Goal: Information Seeking & Learning: Learn about a topic

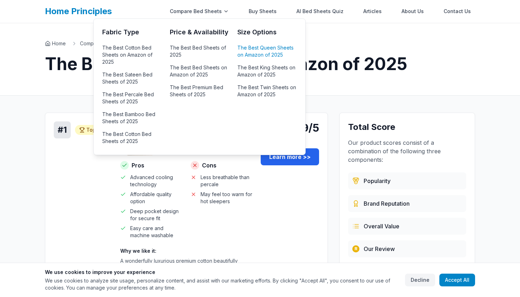
click at [259, 48] on link "The Best Queen Sheets on Amazon of 2025" at bounding box center [267, 51] width 59 height 17
click at [134, 44] on link "The Best Cotton Bed Sheets on Amazon of 2025" at bounding box center [131, 55] width 59 height 24
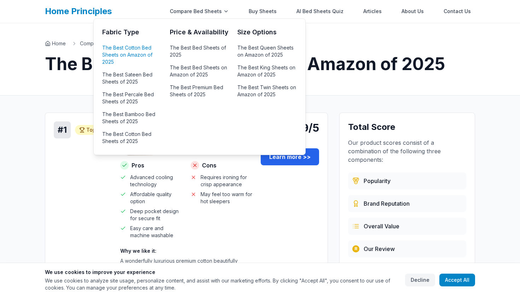
click at [146, 52] on link "The Best Cotton Bed Sheets on Amazon of 2025" at bounding box center [131, 55] width 59 height 24
click at [132, 50] on link "The Best Cotton Bed Sheets on Amazon of 2025" at bounding box center [131, 55] width 59 height 24
click at [129, 137] on link "The Best Cotton Bed Sheets of 2025" at bounding box center [131, 137] width 59 height 17
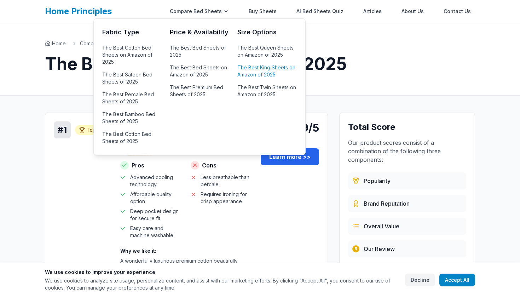
click at [266, 70] on link "The Best King Sheets on Amazon of 2025" at bounding box center [267, 71] width 59 height 17
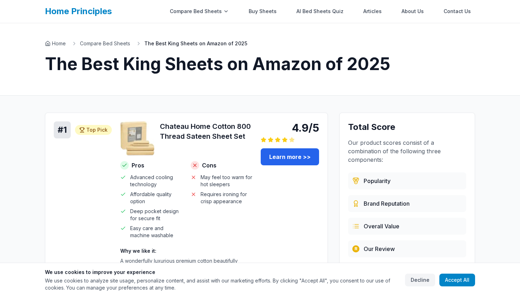
click at [317, 36] on div "Home Compare Bed Sheets The Best King Sheets on Amazon of 2025 The Best King Sh…" at bounding box center [260, 59] width 453 height 72
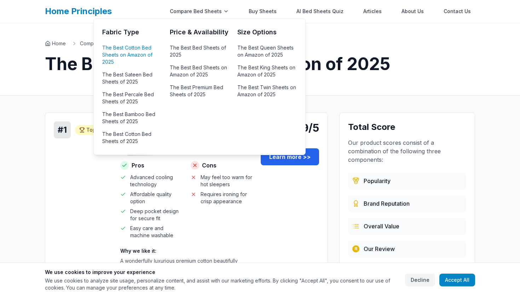
click at [142, 52] on link "The Best Cotton Bed Sheets on Amazon of 2025" at bounding box center [131, 55] width 59 height 24
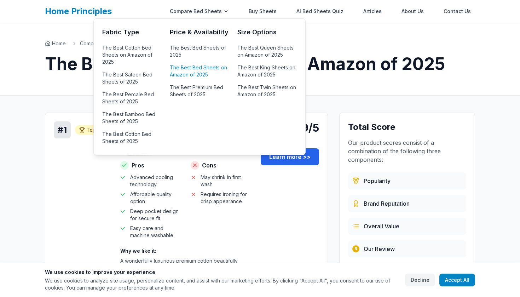
click at [205, 73] on link "The Best Bed Sheets on Amazon of 2025" at bounding box center [199, 71] width 59 height 17
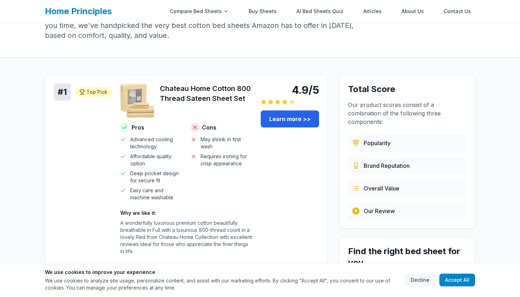
scroll to position [68, 0]
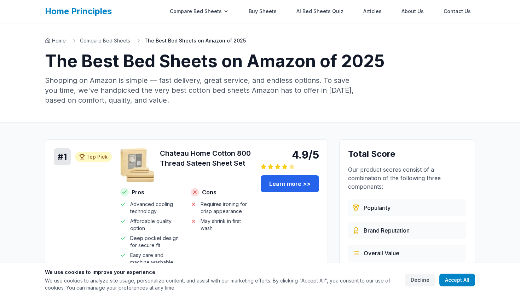
scroll to position [2, 0]
